Goal: Task Accomplishment & Management: Complete application form

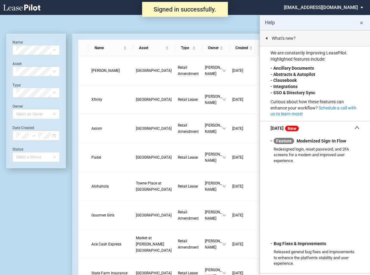
drag, startPoint x: 349, startPoint y: 22, endPoint x: 363, endPoint y: 83, distance: 62.4
click at [368, 37] on md-sidenav "Help close Here you can find help and training materials. Help & FAQ Training V…" at bounding box center [315, 145] width 110 height 260
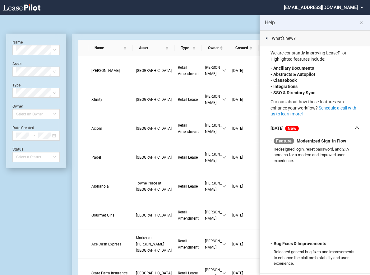
click at [365, 22] on button "close" at bounding box center [361, 22] width 12 height 12
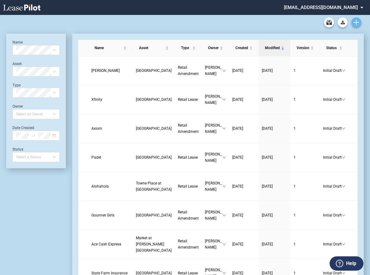
click at [359, 22] on icon "Create new document" at bounding box center [357, 23] width 6 height 6
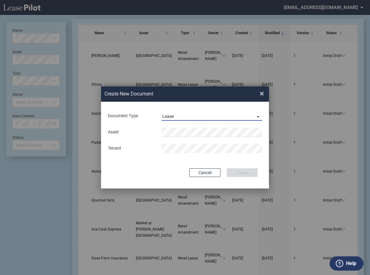
click at [256, 117] on span "Document Type: \aLease\a" at bounding box center [256, 116] width 7 height 6
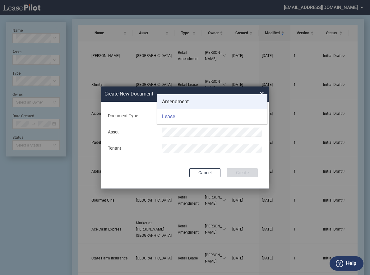
click at [222, 99] on md-option "Amendment" at bounding box center [212, 101] width 110 height 15
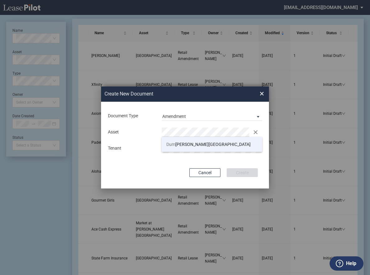
click at [180, 141] on li "[GEOGRAPHIC_DATA][PERSON_NAME]" at bounding box center [212, 144] width 100 height 15
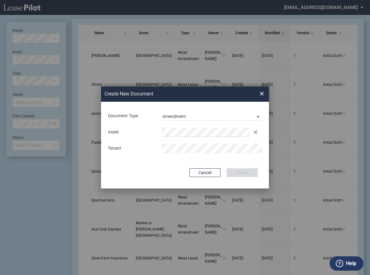
click at [191, 154] on div "Asset Clear Tenant" at bounding box center [184, 140] width 155 height 32
click at [246, 173] on button "Create" at bounding box center [242, 172] width 31 height 9
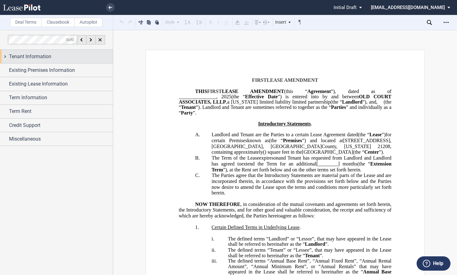
click at [70, 51] on div "Tenant Information" at bounding box center [56, 56] width 113 height 13
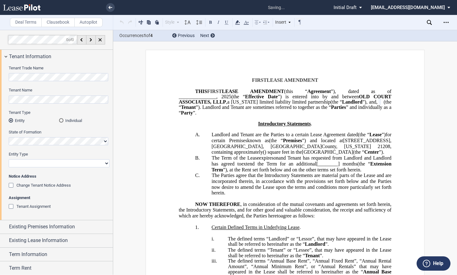
click at [104, 162] on select "Corporation Limited Liability Company General Partnership Limited Partnership O…" at bounding box center [59, 163] width 101 height 8
select select "corporation"
click at [9, 159] on select "Corporation Limited Liability Company General Partnership Limited Partnership O…" at bounding box center [59, 163] width 101 height 8
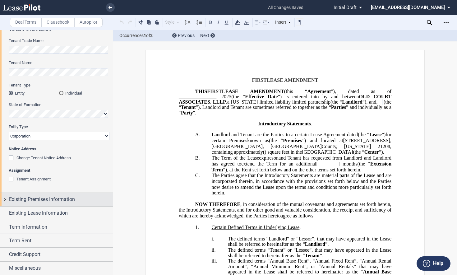
click at [47, 197] on span "Existing Premises Information" at bounding box center [42, 199] width 66 height 7
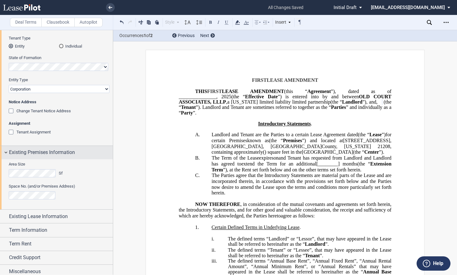
scroll to position [78, 0]
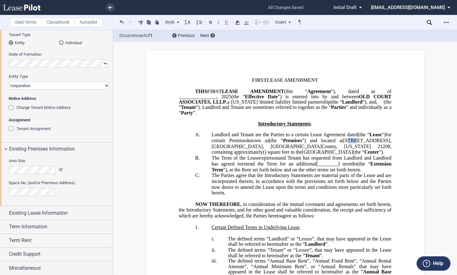
drag, startPoint x: 391, startPoint y: 138, endPoint x: 384, endPoint y: 141, distance: 7.1
click at [373, 141] on span "3700 Old Court Road" at bounding box center [366, 141] width 47 height 6
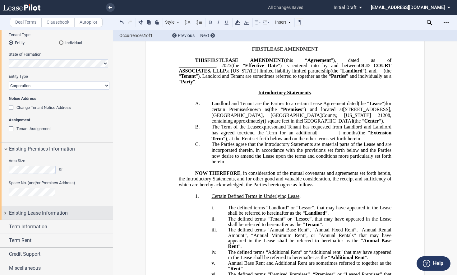
click at [39, 214] on span "Existing Lease Information" at bounding box center [38, 212] width 59 height 7
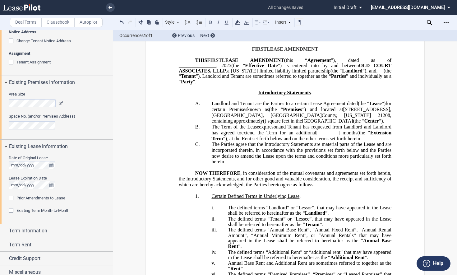
scroll to position [148, 0]
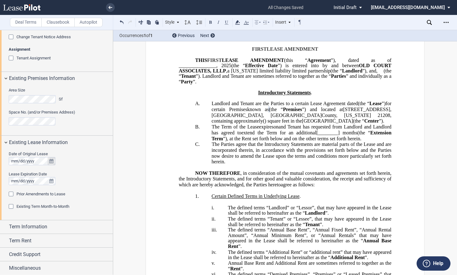
click at [50, 160] on icon "true" at bounding box center [51, 161] width 4 height 4
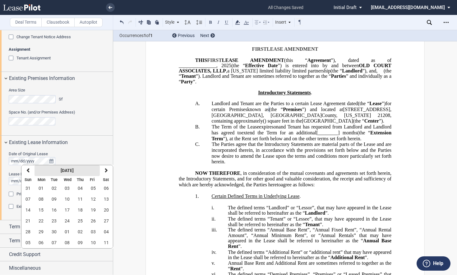
click at [61, 170] on strong "September 2025" at bounding box center [67, 170] width 13 height 5
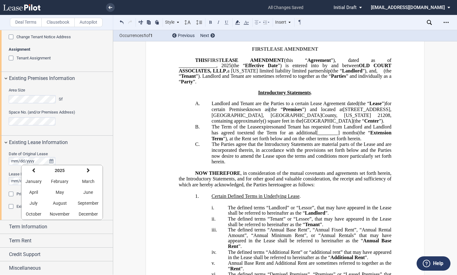
click at [58, 170] on strong "2025" at bounding box center [60, 170] width 10 height 5
click at [34, 171] on button "previous" at bounding box center [30, 170] width 18 height 11
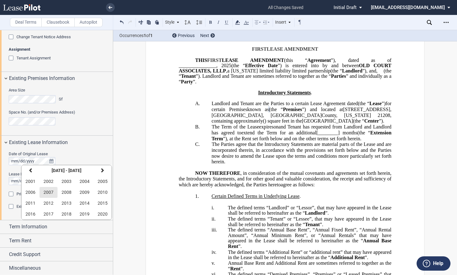
click at [46, 193] on span "2007" at bounding box center [49, 192] width 10 height 5
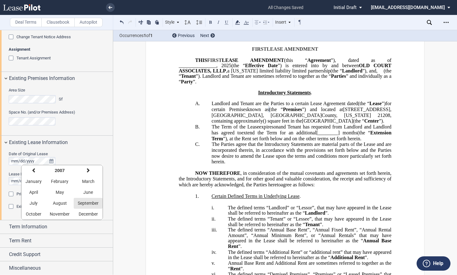
click at [89, 201] on span "September" at bounding box center [88, 203] width 21 height 5
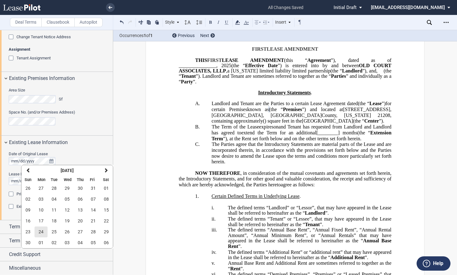
click at [39, 232] on span "24" at bounding box center [41, 231] width 5 height 5
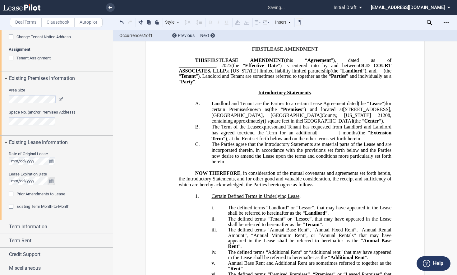
click at [52, 180] on icon "true" at bounding box center [51, 181] width 4 height 4
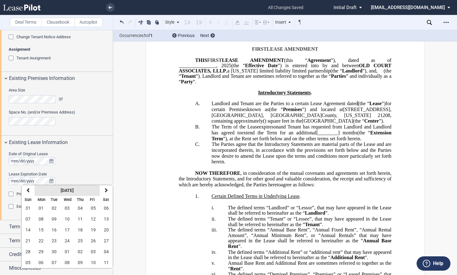
click at [72, 190] on strong "September 2025" at bounding box center [67, 190] width 13 height 5
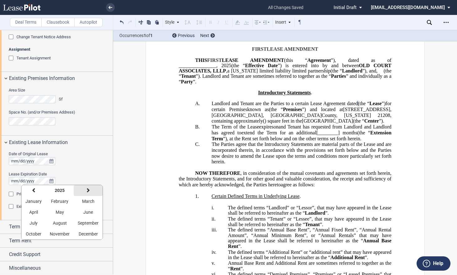
click at [87, 187] on button "next" at bounding box center [88, 190] width 29 height 11
click at [39, 203] on span "January" at bounding box center [33, 201] width 16 height 5
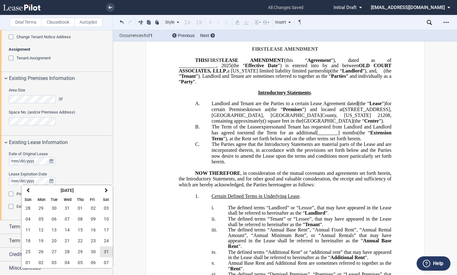
click at [103, 251] on button "31" at bounding box center [106, 251] width 13 height 11
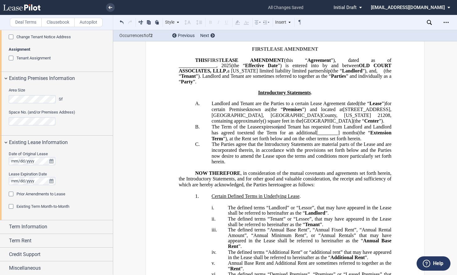
click at [12, 194] on div "Prior Amendments to Lease" at bounding box center [12, 195] width 6 height 6
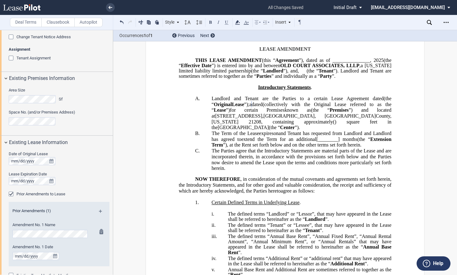
scroll to position [179, 0]
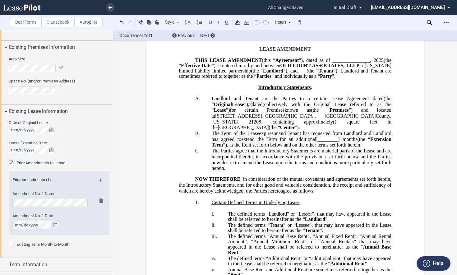
click at [53, 224] on icon "true" at bounding box center [55, 225] width 4 height 4
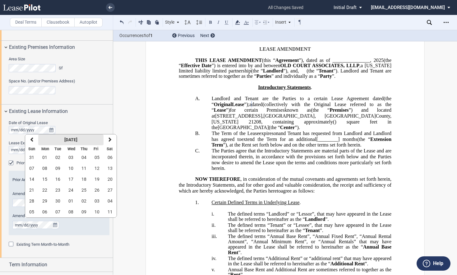
click at [76, 139] on strong "September 2025" at bounding box center [70, 139] width 13 height 5
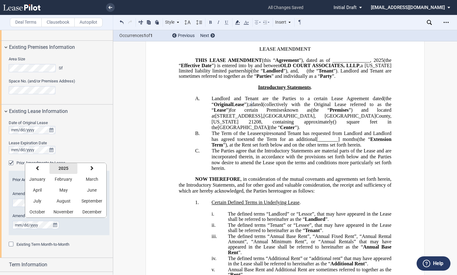
click at [63, 170] on strong "2025" at bounding box center [63, 168] width 10 height 5
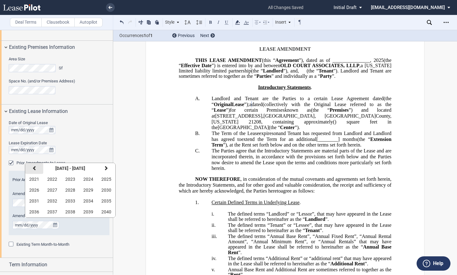
click at [38, 168] on button "previous" at bounding box center [34, 168] width 18 height 11
click at [105, 212] on span "2020" at bounding box center [106, 211] width 10 height 5
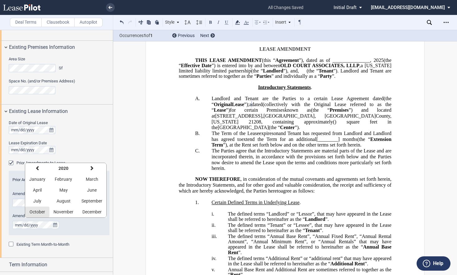
click at [43, 210] on span "October" at bounding box center [38, 211] width 16 height 5
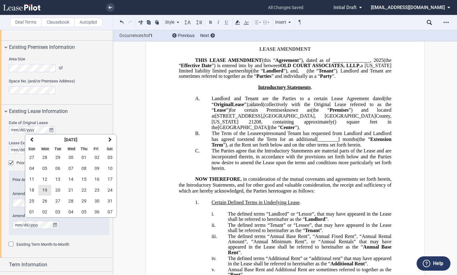
click at [45, 190] on span "19" at bounding box center [44, 189] width 5 height 5
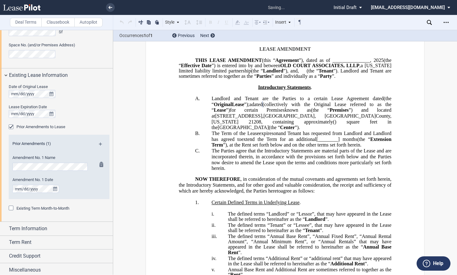
scroll to position [217, 0]
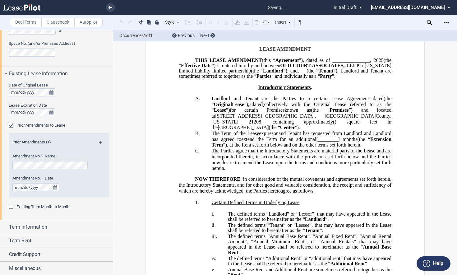
click at [99, 141] on md-icon at bounding box center [103, 144] width 8 height 7
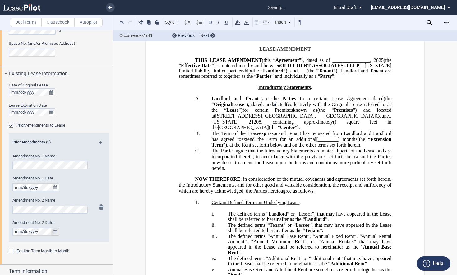
click at [55, 233] on icon "true" at bounding box center [55, 231] width 4 height 4
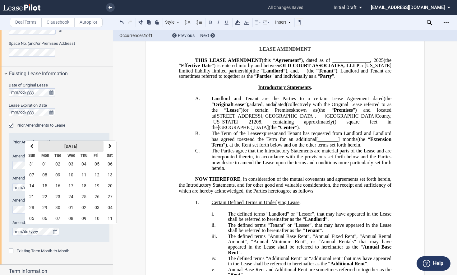
click at [75, 150] on button "September 2025" at bounding box center [70, 146] width 65 height 11
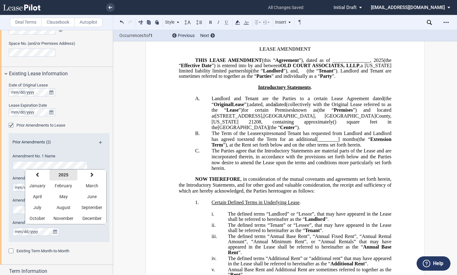
click at [60, 173] on strong "2025" at bounding box center [63, 174] width 10 height 5
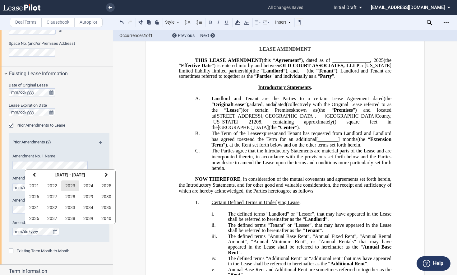
click at [68, 186] on span "2023" at bounding box center [70, 185] width 10 height 5
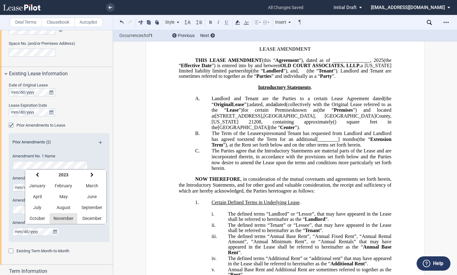
click at [67, 220] on span "November" at bounding box center [63, 218] width 20 height 5
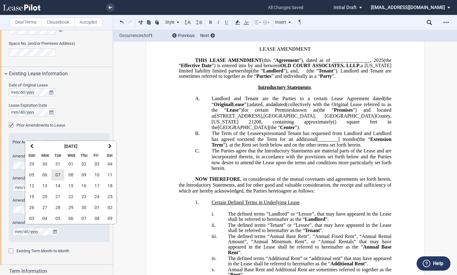
click at [59, 174] on span "07" at bounding box center [57, 174] width 5 height 5
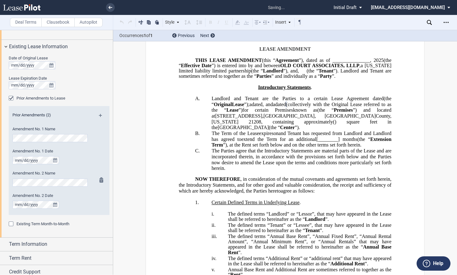
scroll to position [248, 0]
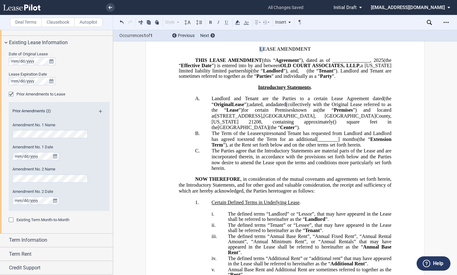
click at [254, 47] on p "﻿ ﻿ FIRST LEASE AMENDMENT AND ASSIGNMENT AGREEMENT" at bounding box center [285, 49] width 213 height 6
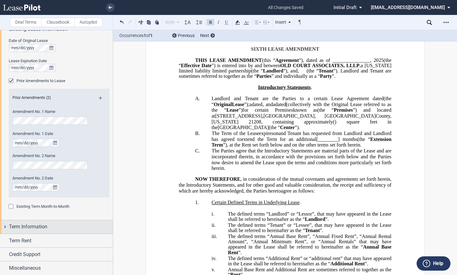
click at [37, 226] on span "Term Information" at bounding box center [28, 226] width 38 height 7
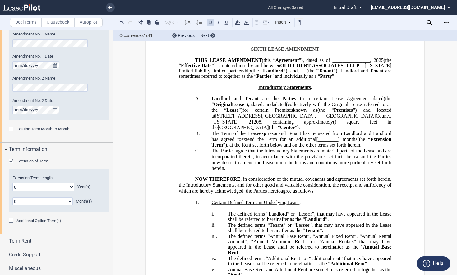
scroll to position [339, 0]
click at [71, 186] on select "0 1 2 3 4 5 6 7 8 9 10 11 12 13 14 15 16 17 18 19 20" at bounding box center [43, 187] width 62 height 8
select select "number:5"
click at [12, 183] on select "0 1 2 3 4 5 6 7 8 9 10 11 12 13 14 15 16 17 18 19 20" at bounding box center [43, 187] width 62 height 8
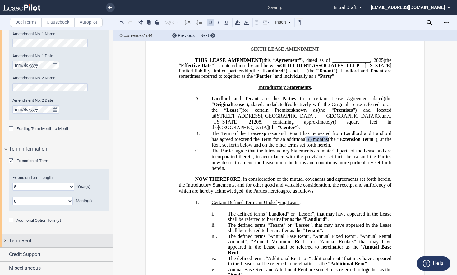
click at [24, 240] on span "Term Rent" at bounding box center [20, 240] width 22 height 7
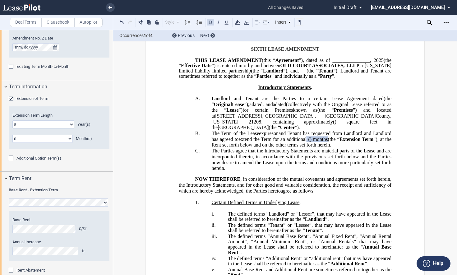
click at [34, 223] on editor-control "Base Rent $/Sf" at bounding box center [58, 225] width 93 height 16
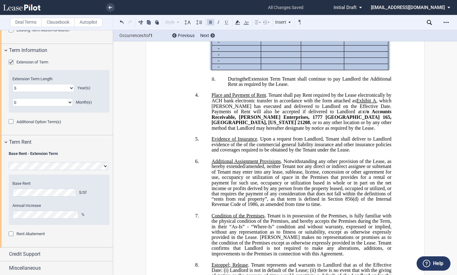
scroll to position [372, 0]
click at [29, 252] on span "Credit Support" at bounding box center [24, 253] width 31 height 7
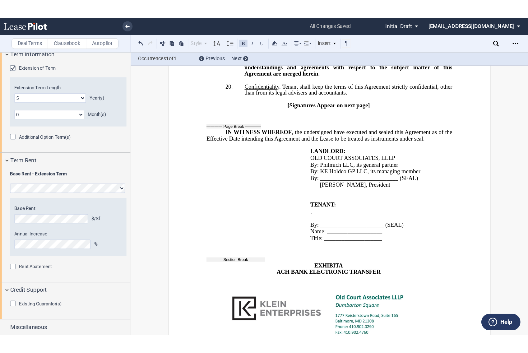
scroll to position [272, 0]
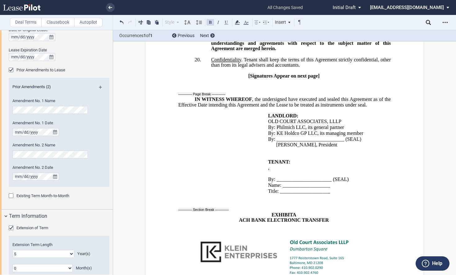
drag, startPoint x: 390, startPoint y: 274, endPoint x: 402, endPoint y: 311, distance: 39.3
click at [373, 275] on html ".bocls-1{fill:#26354a;fill-rule:evenodd} Loading... × all changes saved Pending…" at bounding box center [228, 137] width 456 height 275
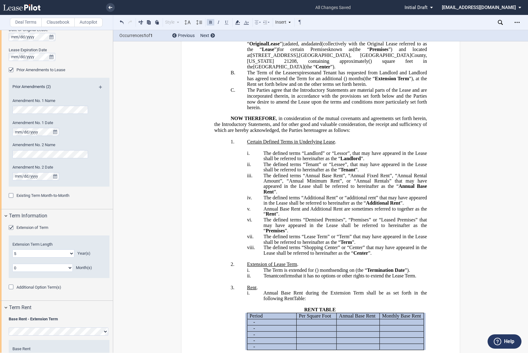
scroll to position [0, 0]
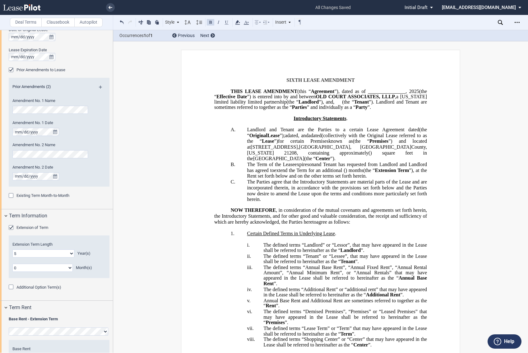
click at [308, 138] on span ", and" at bounding box center [303, 135] width 10 height 6
click at [298, 138] on span "a dated" at bounding box center [291, 135] width 13 height 6
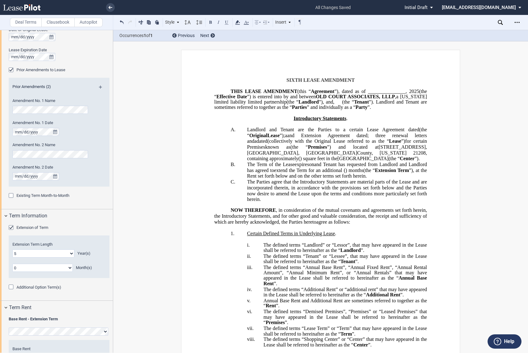
click at [326, 144] on span "; three renewal letters and" at bounding box center [337, 137] width 181 height 11
click at [324, 144] on span "; three renewal letters and" at bounding box center [337, 137] width 181 height 11
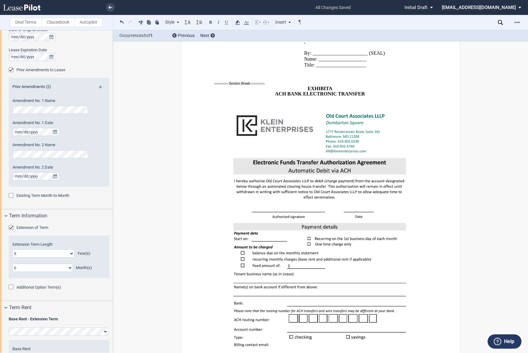
scroll to position [1712, 0]
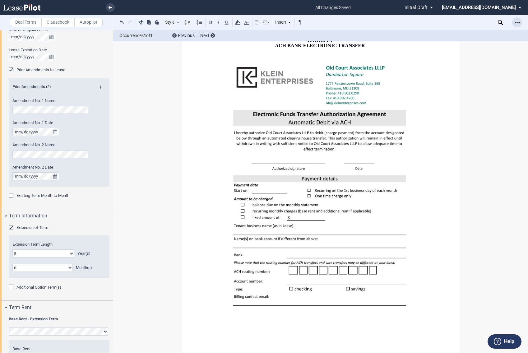
click at [373, 21] on icon "Open Lease options menu" at bounding box center [517, 22] width 5 height 5
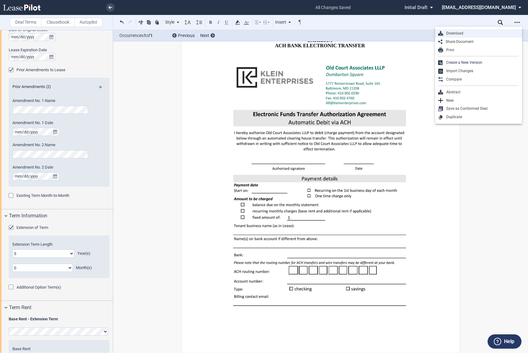
click at [373, 33] on div "Download" at bounding box center [481, 33] width 76 height 5
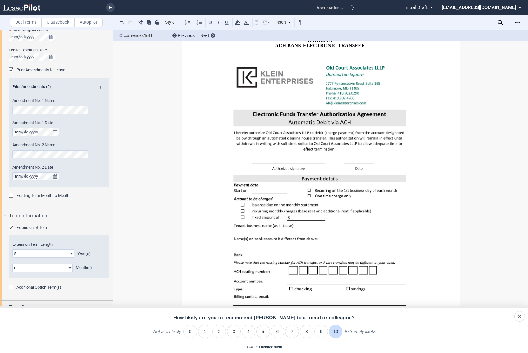
click at [338, 275] on li "10" at bounding box center [336, 332] width 14 height 14
